Goal: Find specific page/section: Find specific page/section

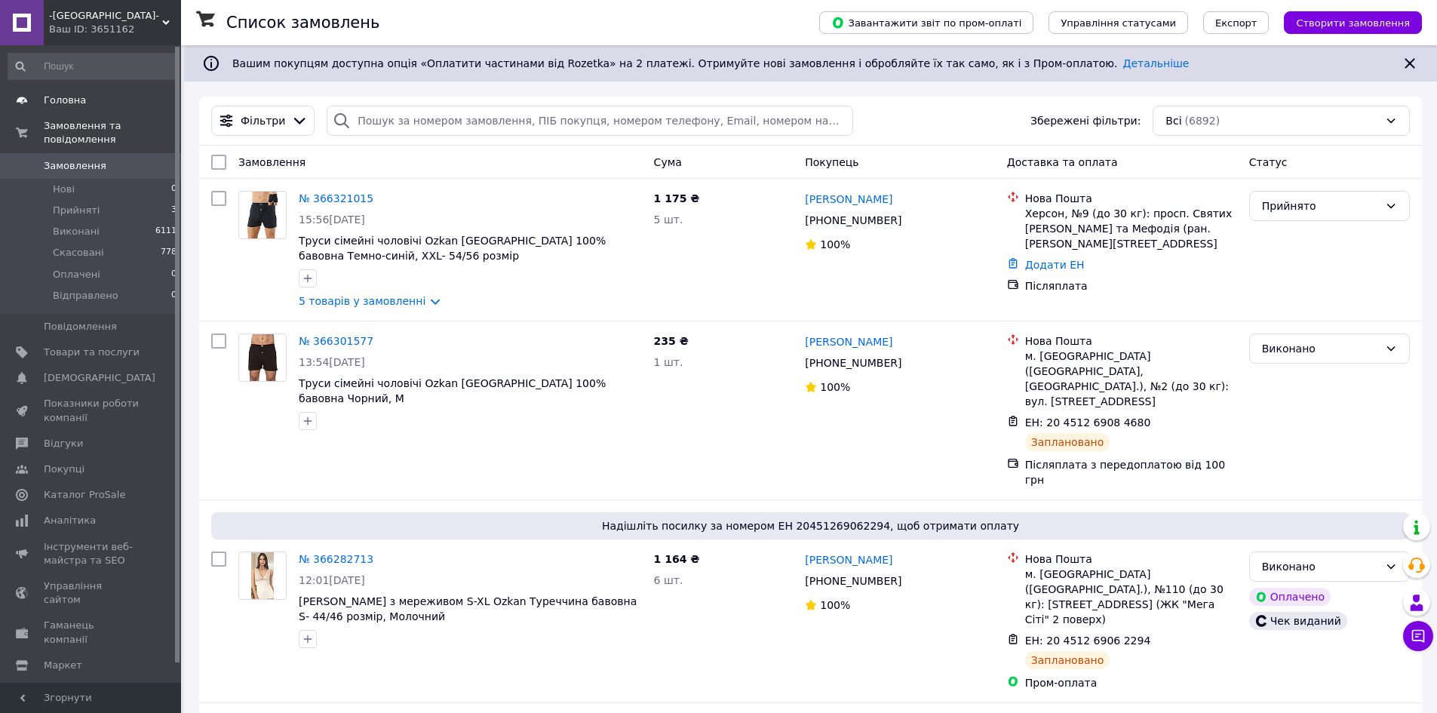
click at [69, 103] on span "Головна" at bounding box center [65, 101] width 42 height 14
click at [66, 397] on span "Показники роботи компанії" at bounding box center [92, 410] width 96 height 27
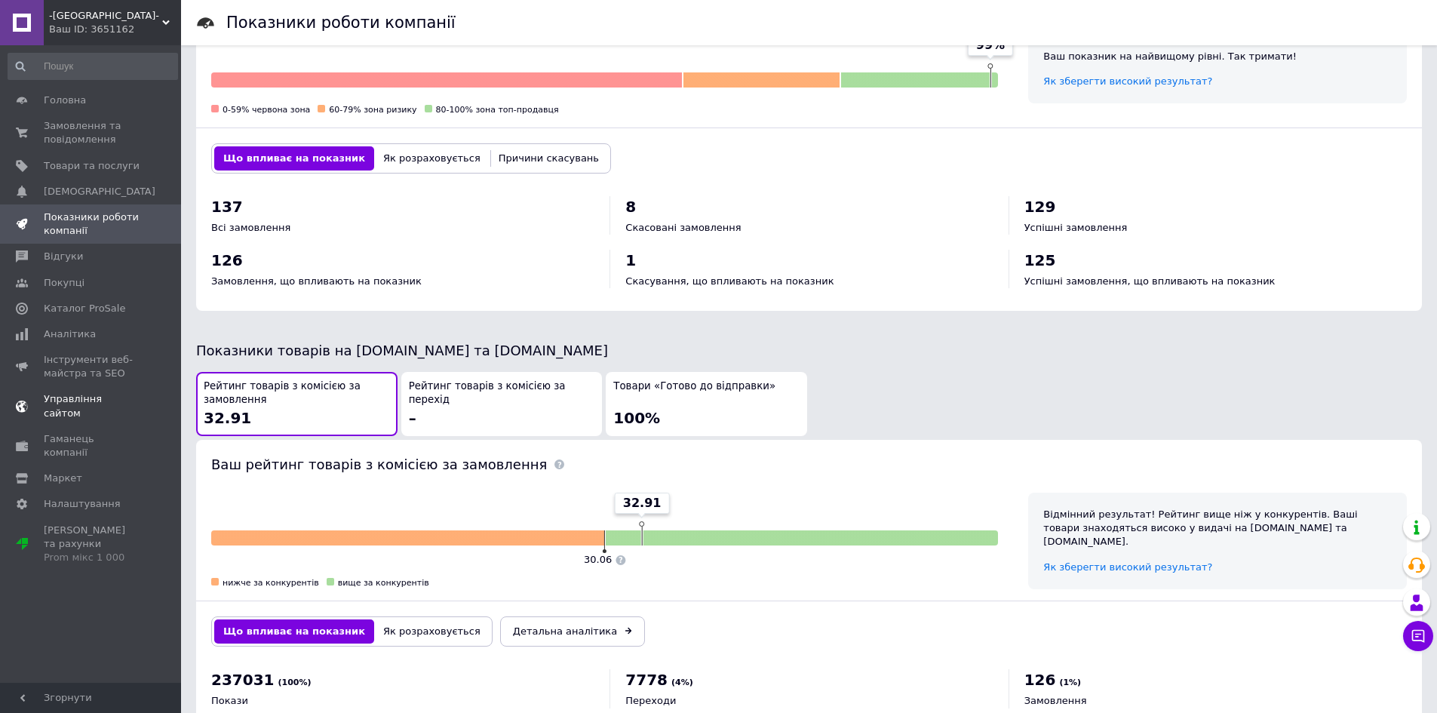
scroll to position [528, 0]
